Goal: Check status: Check status

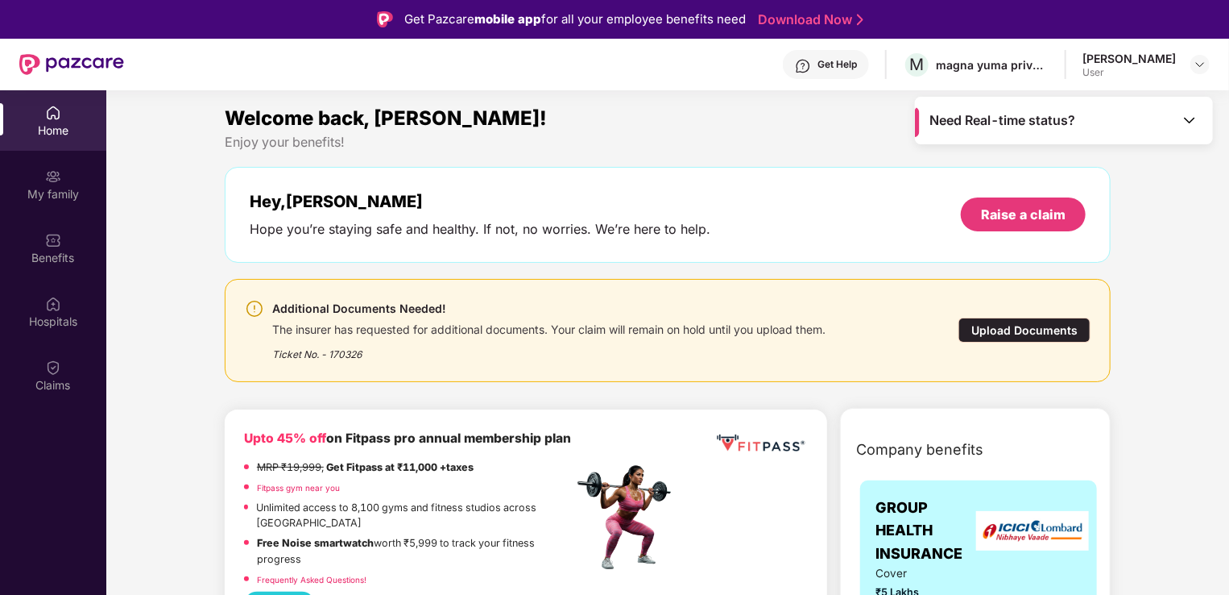
click at [57, 121] on div "Home" at bounding box center [53, 120] width 106 height 60
click at [64, 368] on div "Claims" at bounding box center [53, 375] width 106 height 60
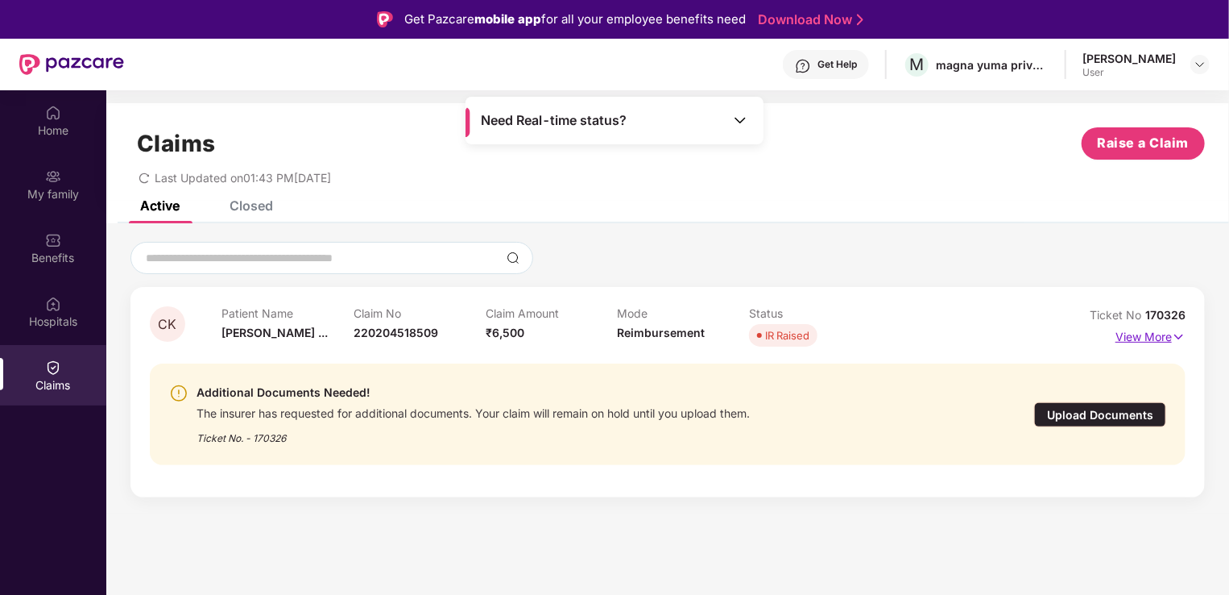
click at [1179, 330] on img at bounding box center [1179, 337] width 14 height 18
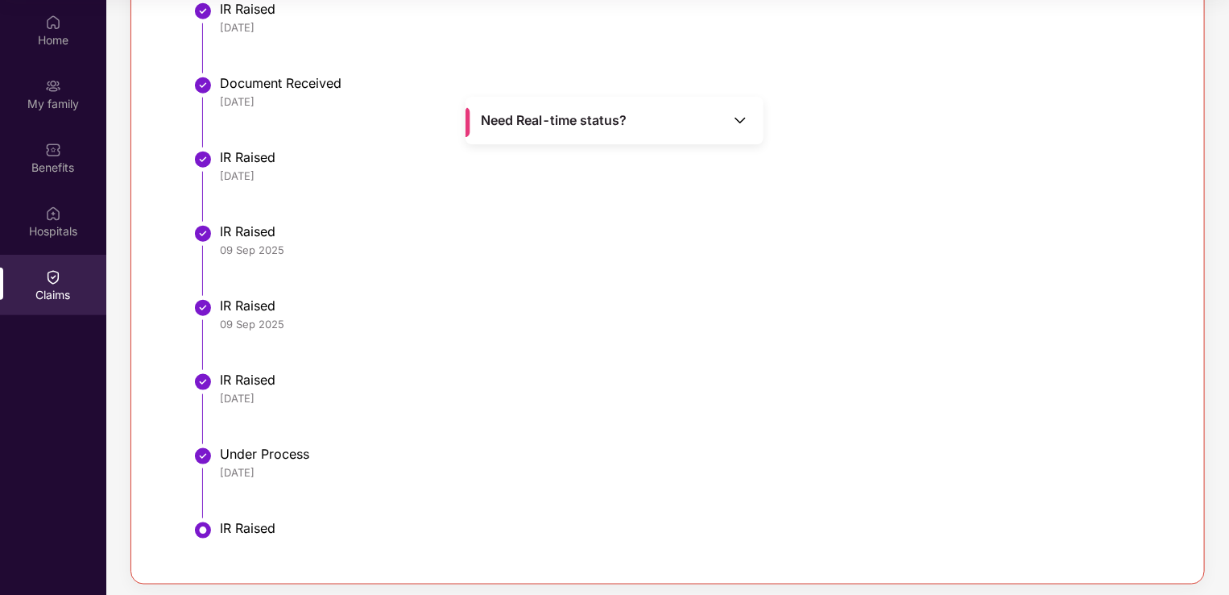
scroll to position [821, 0]
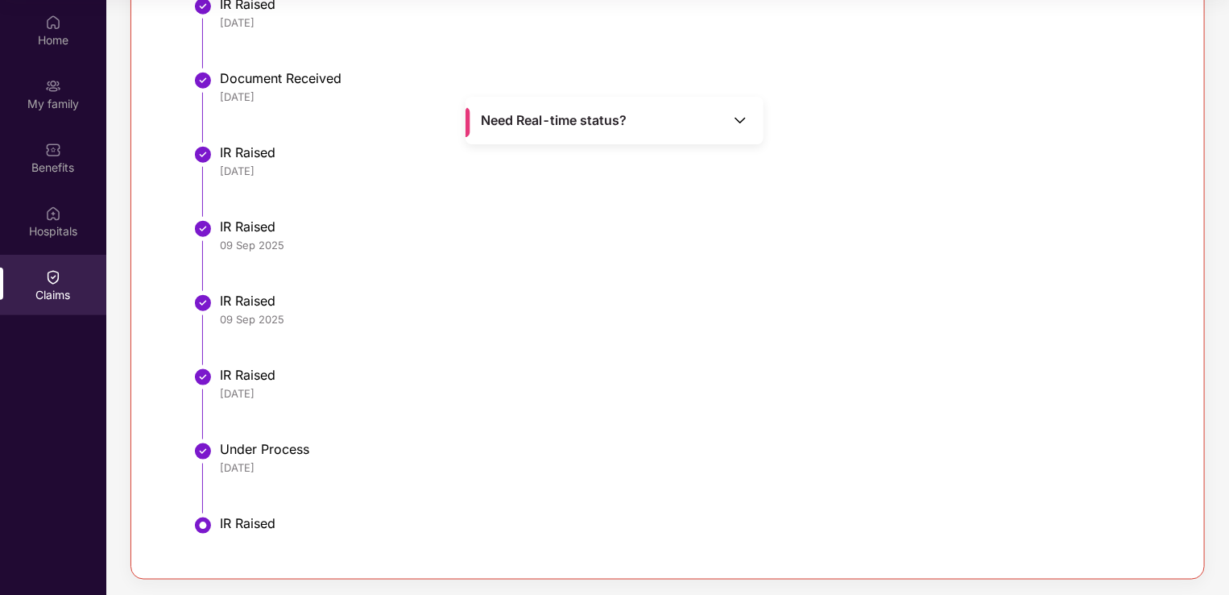
click at [748, 115] on div "Need Real-time status?" at bounding box center [615, 121] width 298 height 48
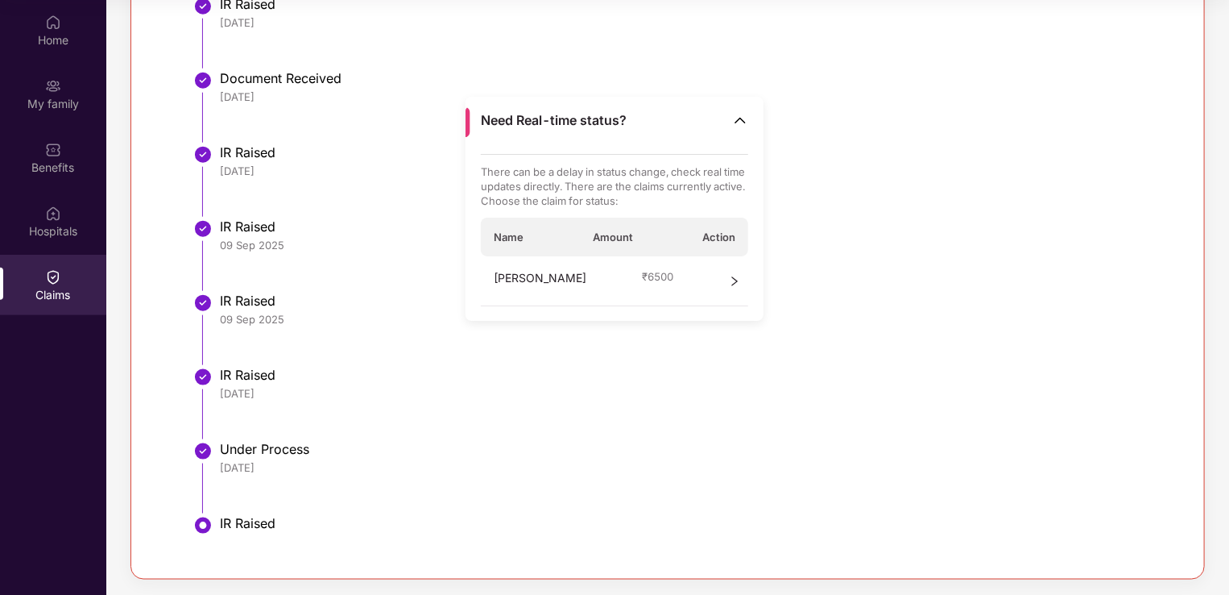
click at [760, 399] on div "10 Sep 2025" at bounding box center [694, 393] width 949 height 15
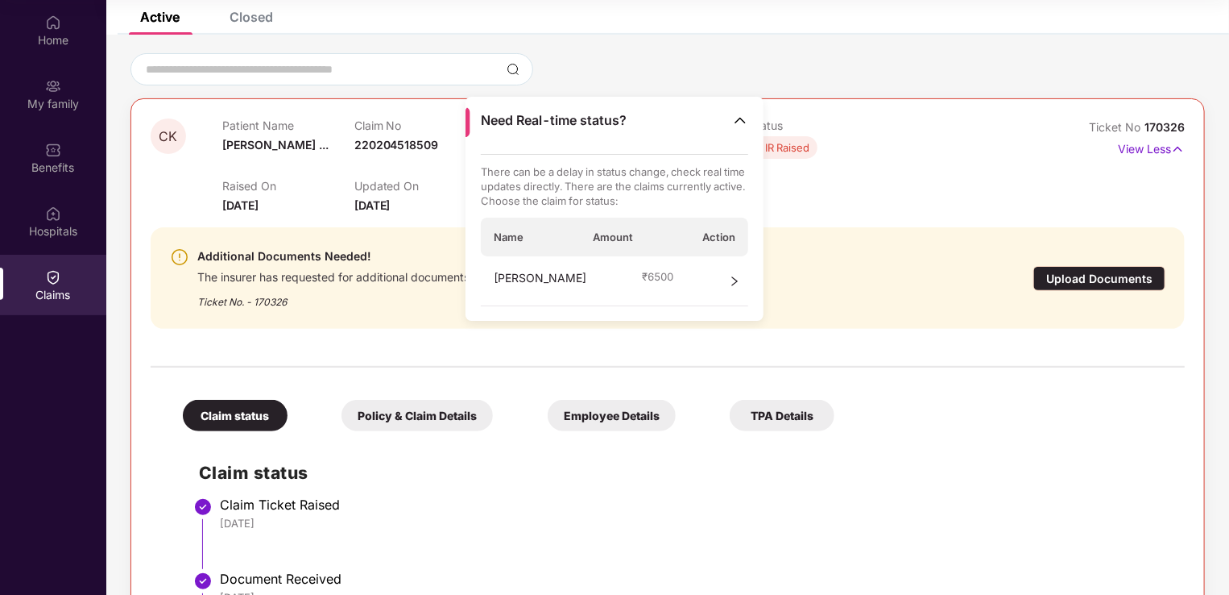
scroll to position [0, 0]
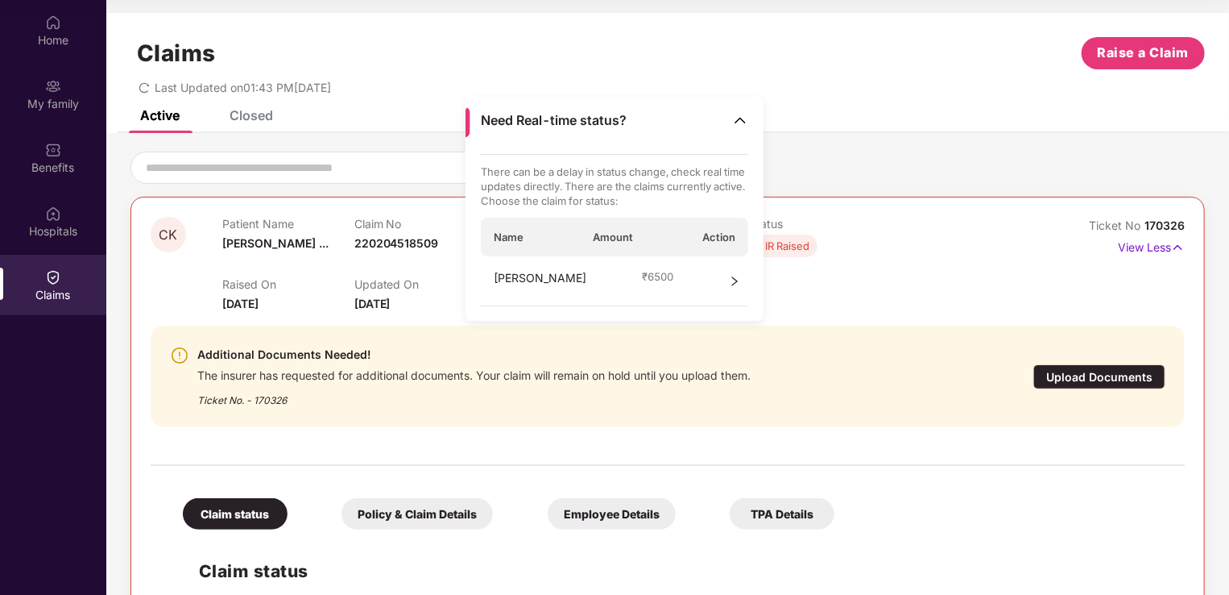
click at [847, 345] on div "Additional Documents Needed! The insurer has requested for additional documents…" at bounding box center [585, 376] width 830 height 63
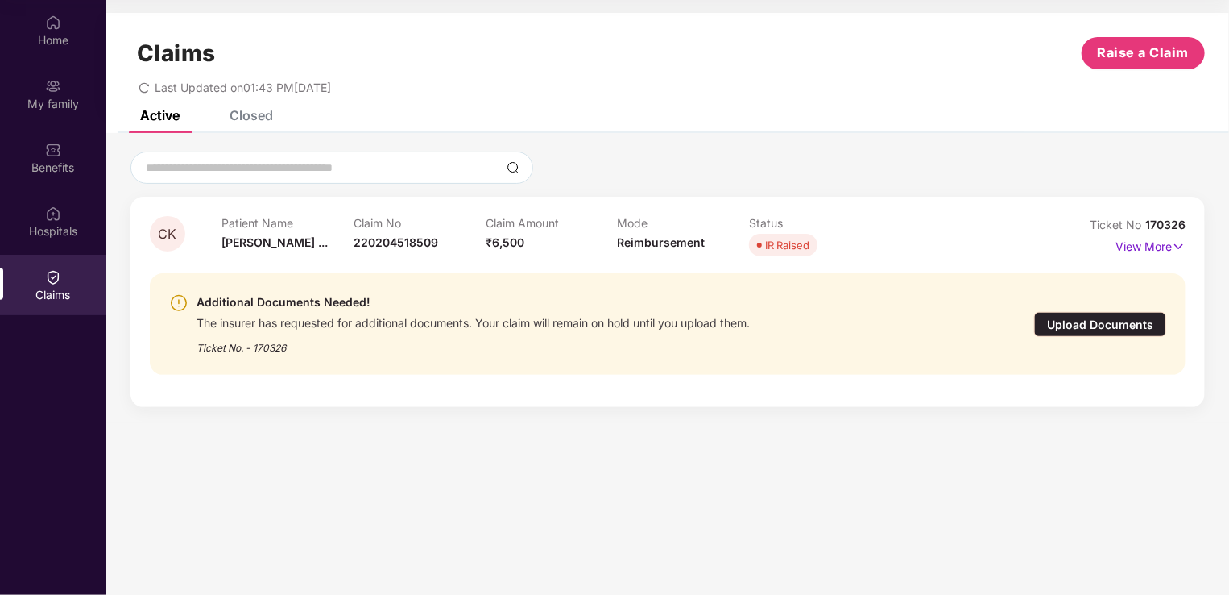
scroll to position [90, 0]
click at [1179, 247] on img at bounding box center [1179, 247] width 14 height 18
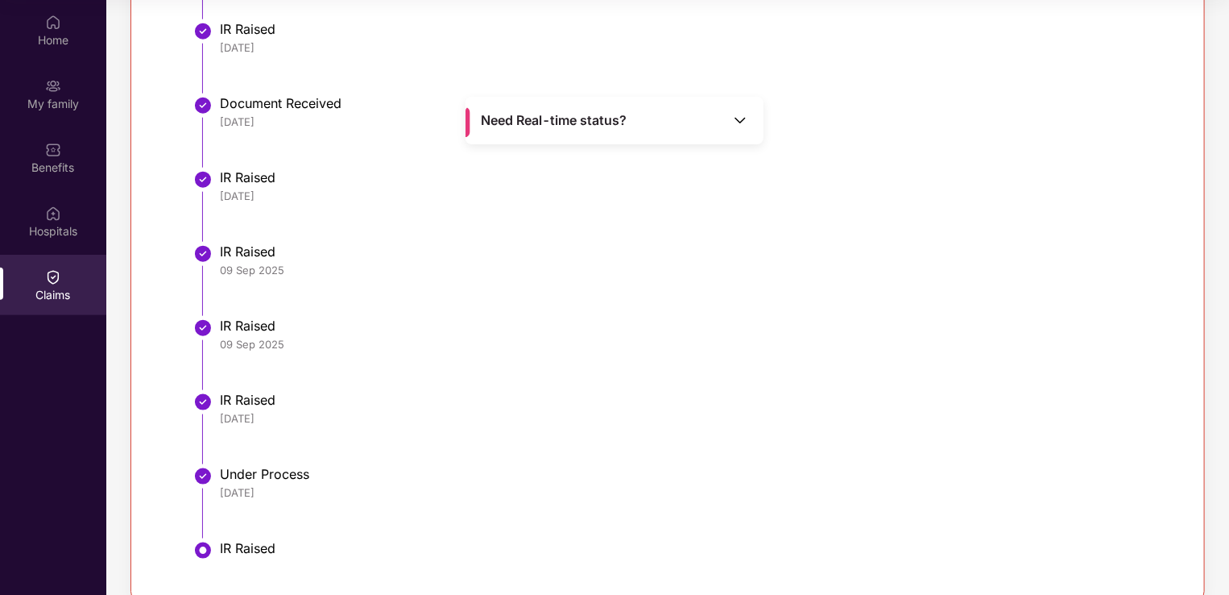
scroll to position [794, 0]
click at [208, 472] on img at bounding box center [202, 477] width 19 height 19
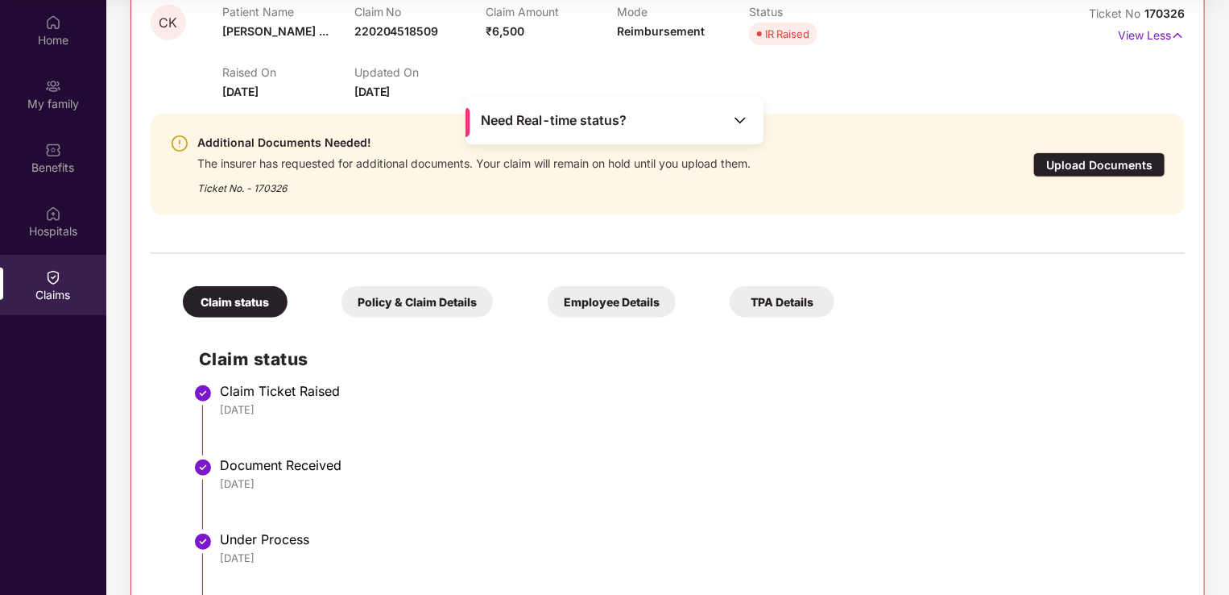
scroll to position [0, 0]
